Goal: Task Accomplishment & Management: Manage account settings

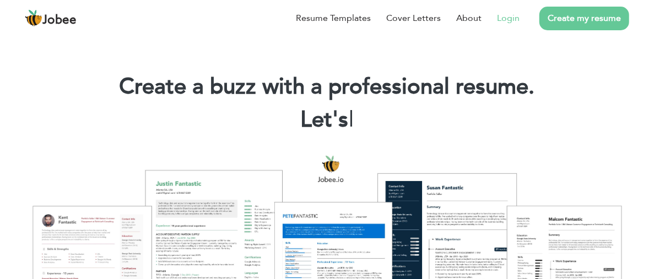
click at [504, 15] on link "Login" at bounding box center [508, 18] width 23 height 13
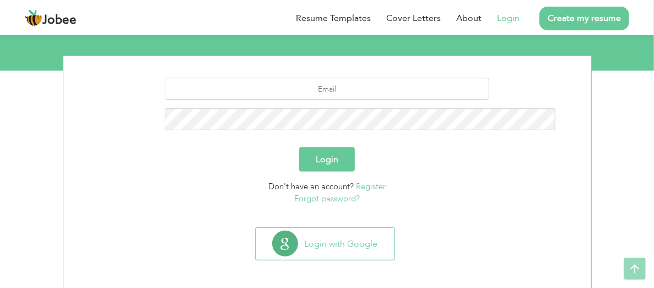
scroll to position [130, 0]
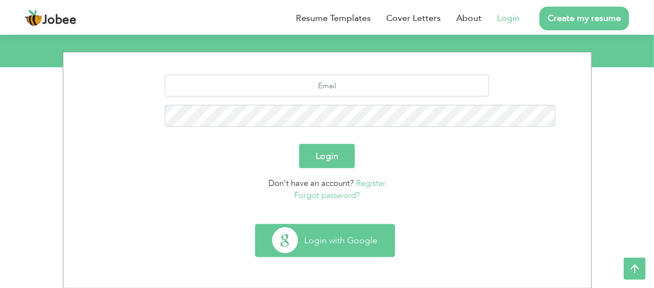
click at [365, 239] on button "Login with Google" at bounding box center [325, 240] width 139 height 32
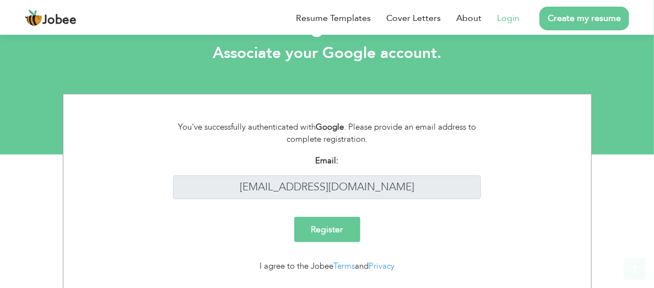
scroll to position [59, 0]
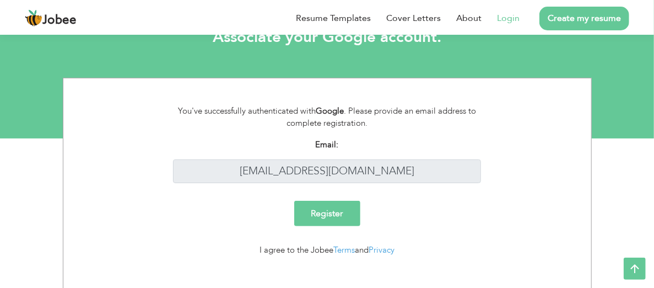
click at [346, 201] on input "Register" at bounding box center [327, 213] width 66 height 25
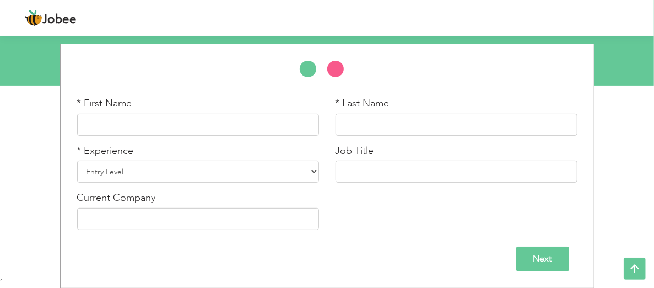
scroll to position [112, 0]
click at [123, 126] on input "text" at bounding box center [198, 125] width 242 height 22
click at [162, 96] on div "* First Name" at bounding box center [198, 115] width 242 height 39
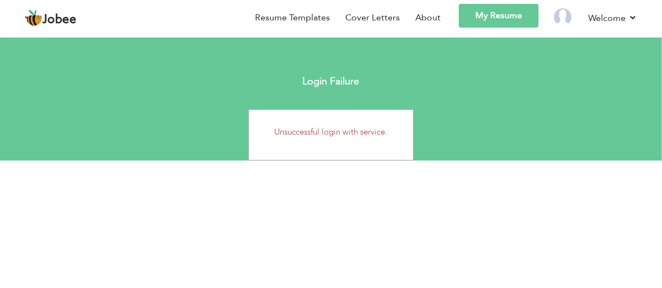
drag, startPoint x: 343, startPoint y: 152, endPoint x: 379, endPoint y: 163, distance: 37.3
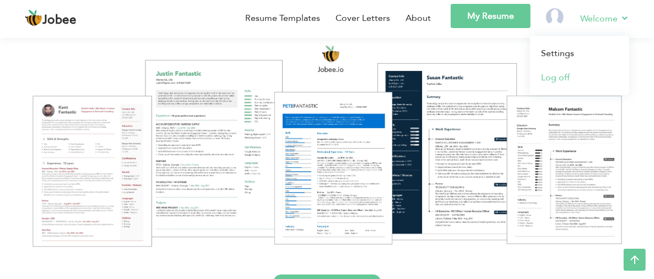
click at [560, 71] on link "Log off" at bounding box center [579, 78] width 99 height 24
